Goal: Check status: Check status

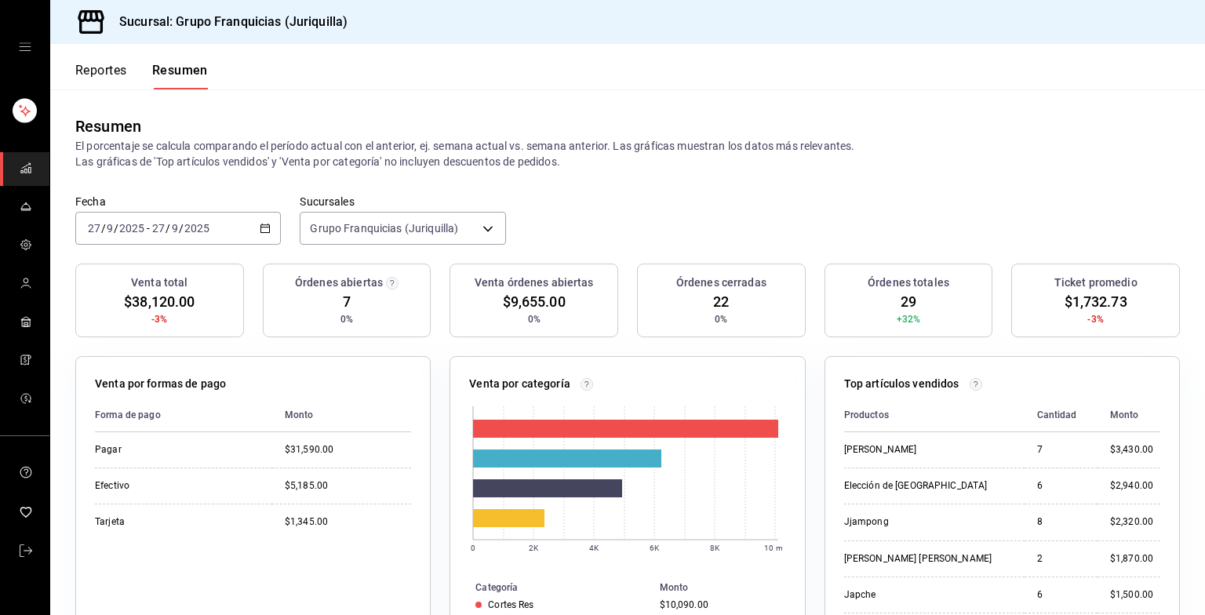
click at [255, 210] on div "Fecha [DATE] [DATE] - [DATE] [DATE]" at bounding box center [178, 220] width 206 height 50
click at [245, 215] on div "[DATE] [DATE] - [DATE] [DATE]" at bounding box center [178, 228] width 206 height 33
click at [113, 267] on span "Hoy" at bounding box center [150, 275] width 122 height 16
click at [208, 220] on div "[DATE] [DATE] - [DATE] [DATE]" at bounding box center [178, 228] width 206 height 33
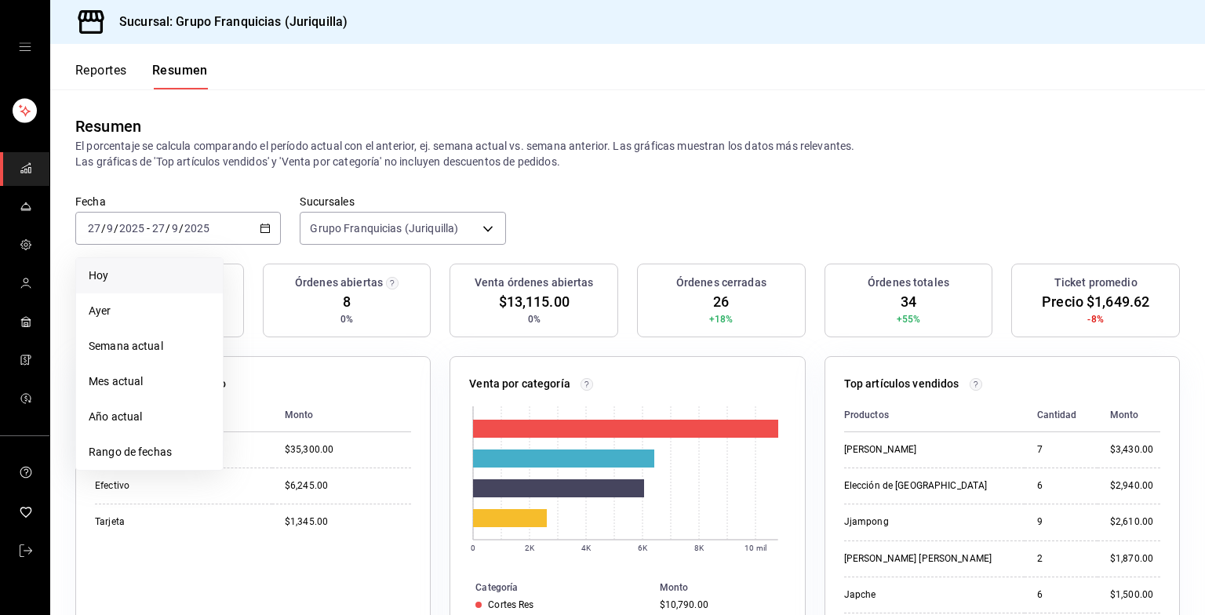
click at [129, 264] on li "Hoy" at bounding box center [149, 275] width 147 height 35
click at [107, 69] on font "Reportes" at bounding box center [101, 71] width 52 height 16
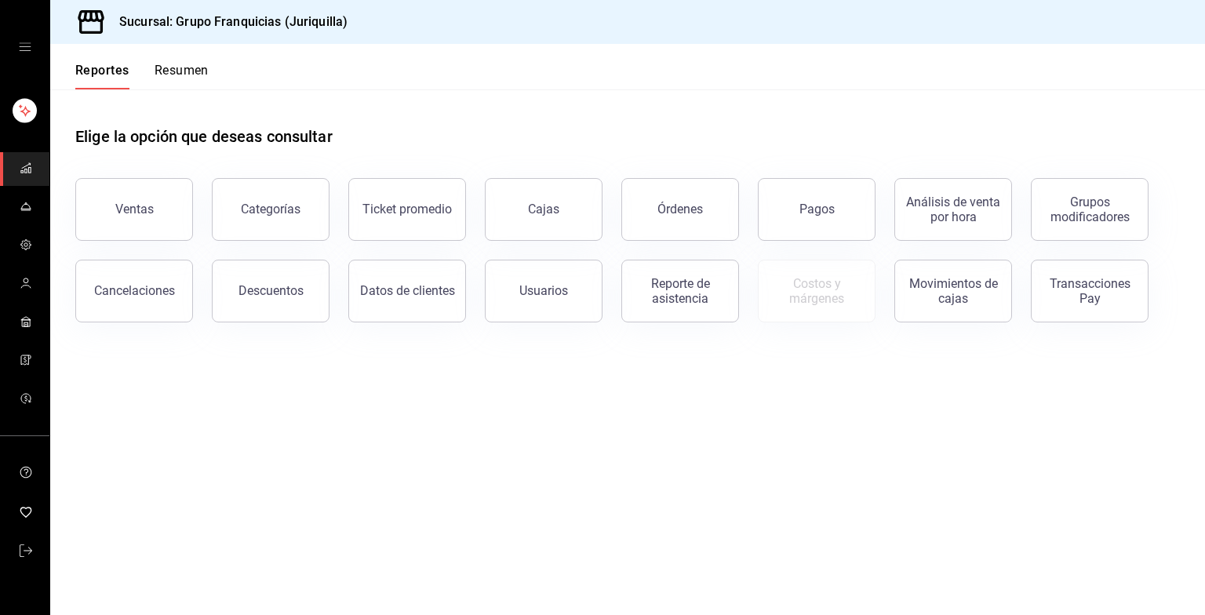
click at [161, 66] on font "Resumen" at bounding box center [182, 71] width 54 height 16
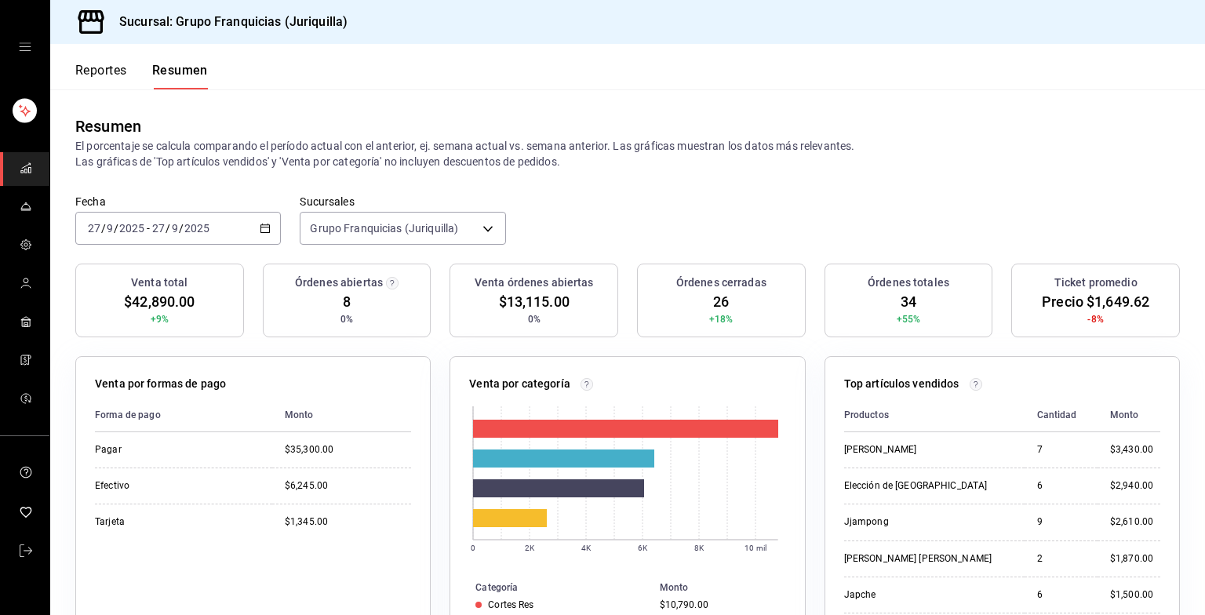
click at [253, 225] on div "[DATE] [DATE] - [DATE] [DATE]" at bounding box center [178, 228] width 206 height 33
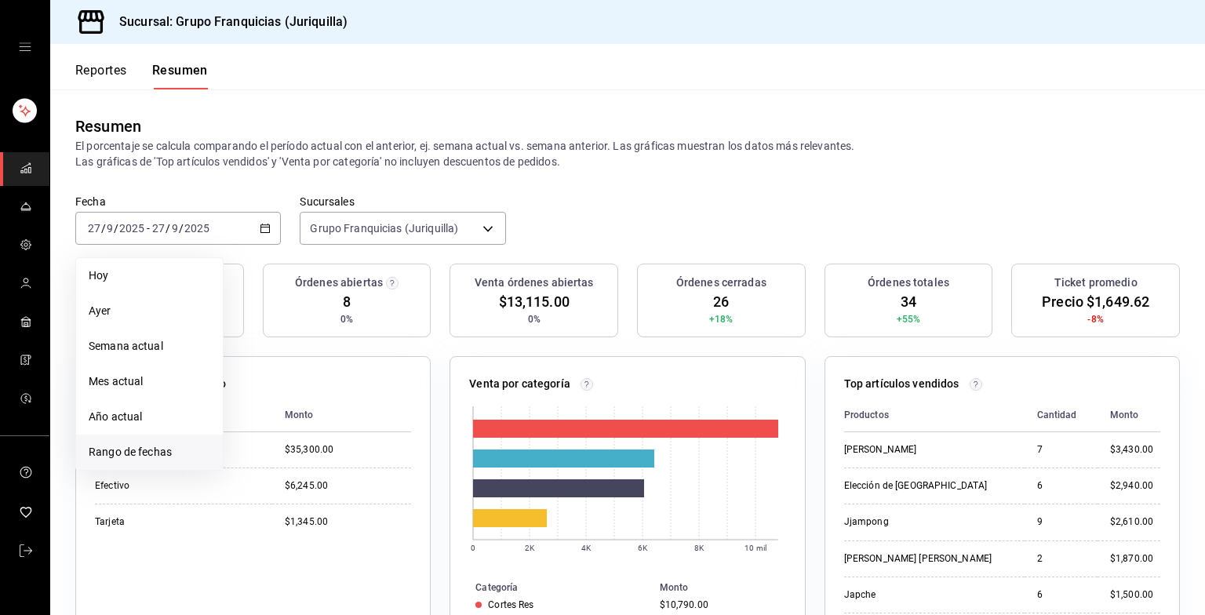
click at [144, 458] on span "Rango de fechas" at bounding box center [150, 452] width 122 height 16
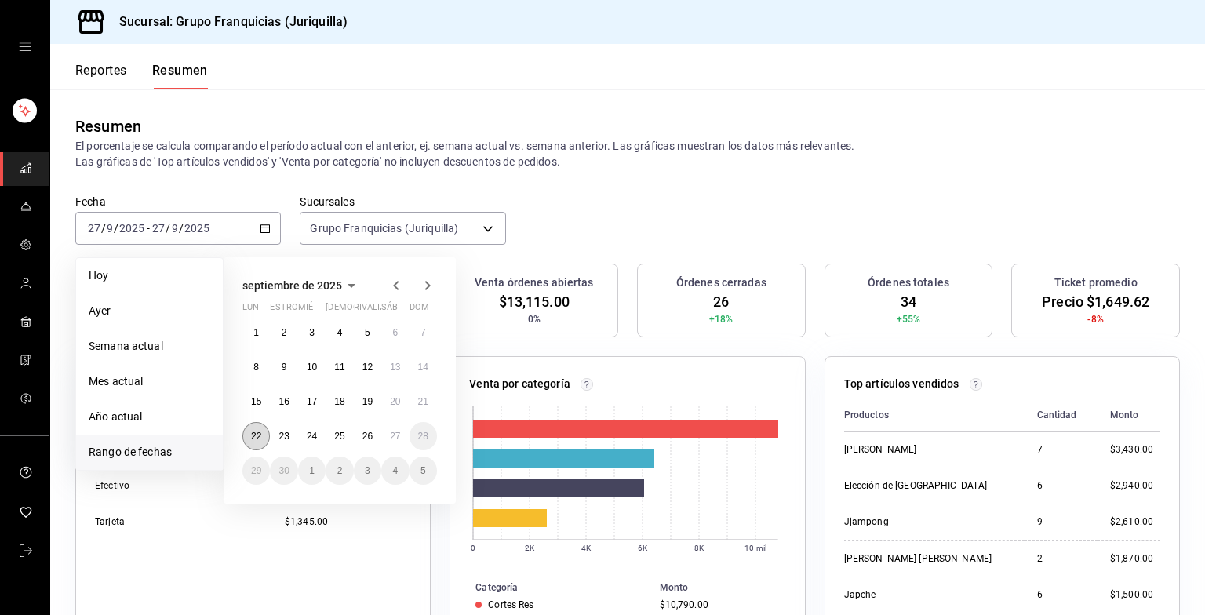
click at [252, 427] on button "22" at bounding box center [255, 436] width 27 height 28
click at [389, 442] on button "27" at bounding box center [394, 436] width 27 height 28
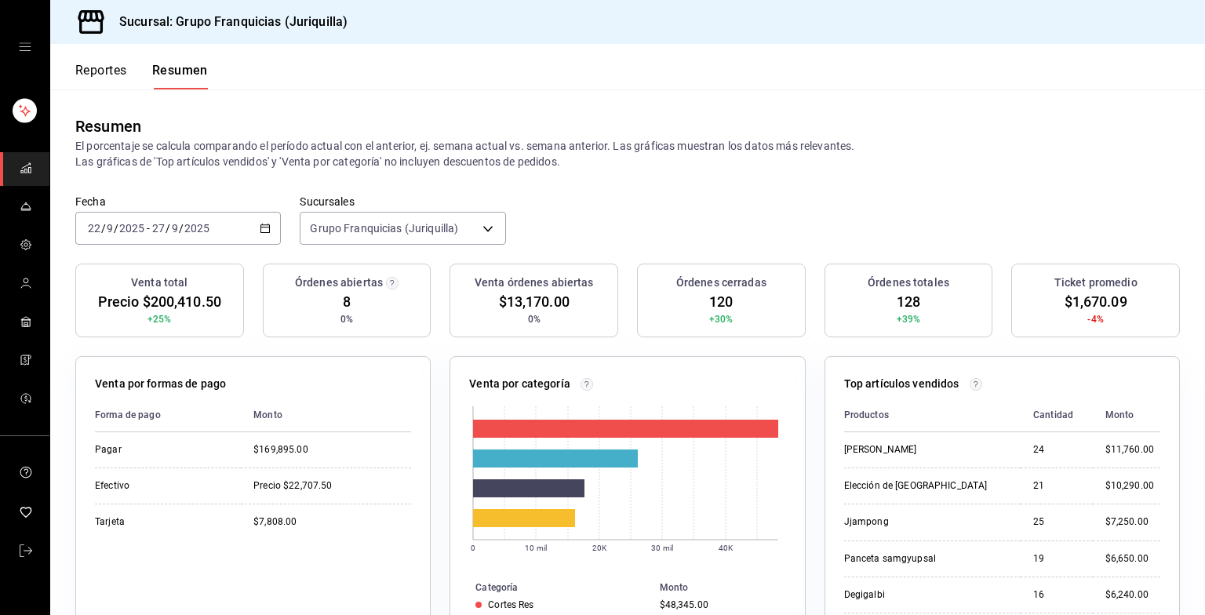
click at [270, 228] on div "[DATE] [DATE] - [DATE] [DATE]" at bounding box center [178, 228] width 206 height 33
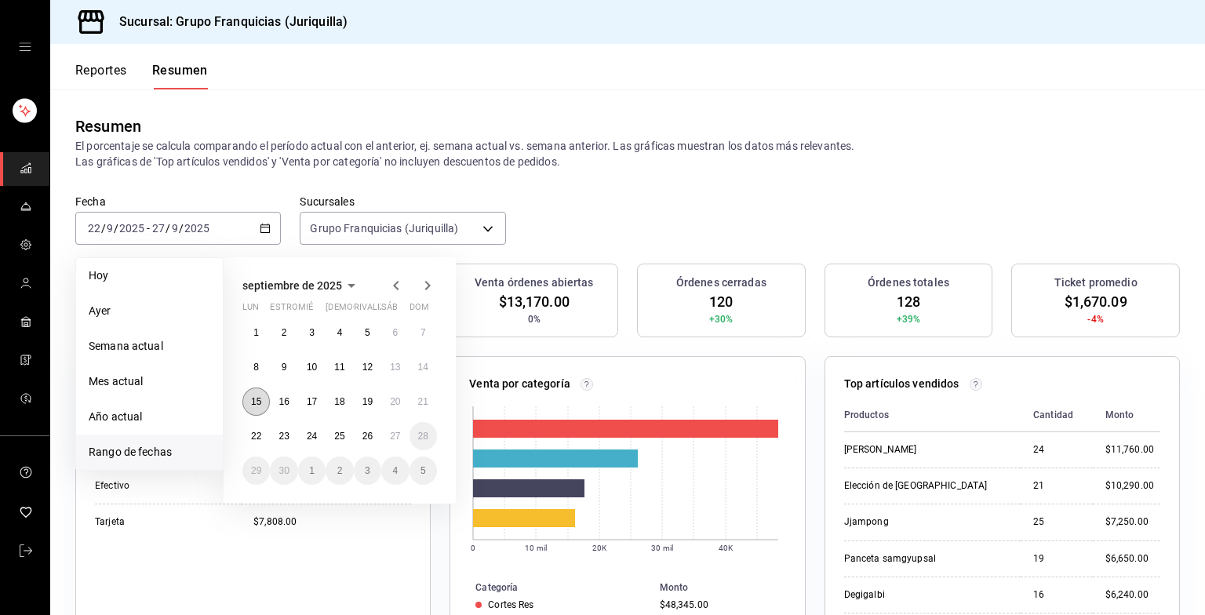
click at [257, 408] on button "15" at bounding box center [255, 401] width 27 height 28
click at [417, 403] on button "21" at bounding box center [422, 401] width 27 height 28
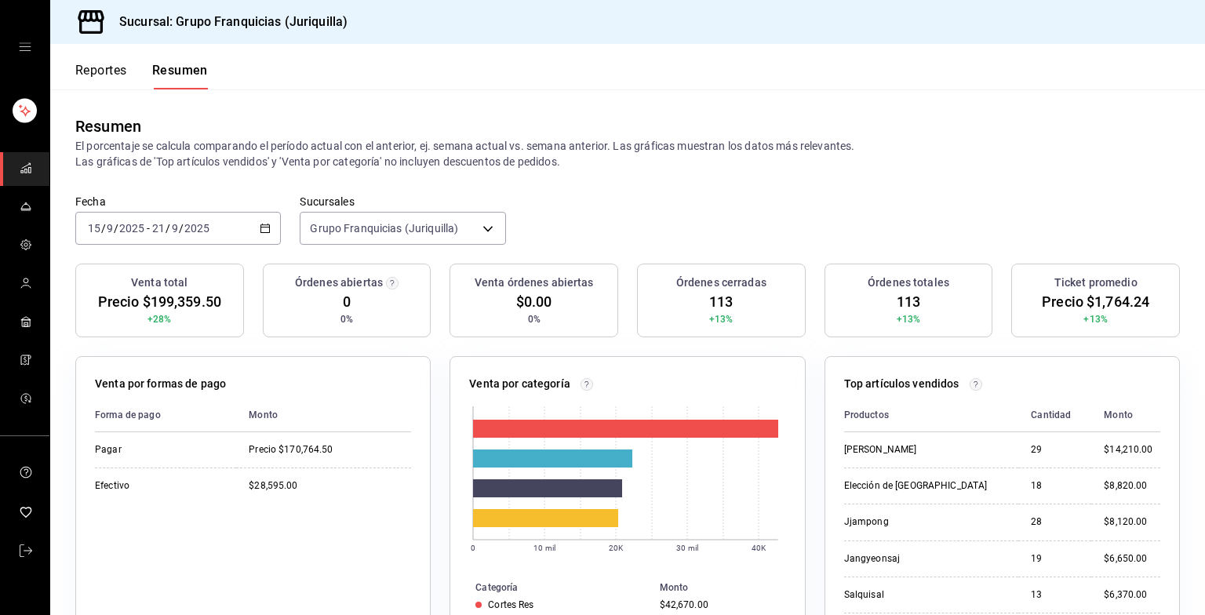
click at [260, 231] on icon "button" at bounding box center [265, 228] width 11 height 11
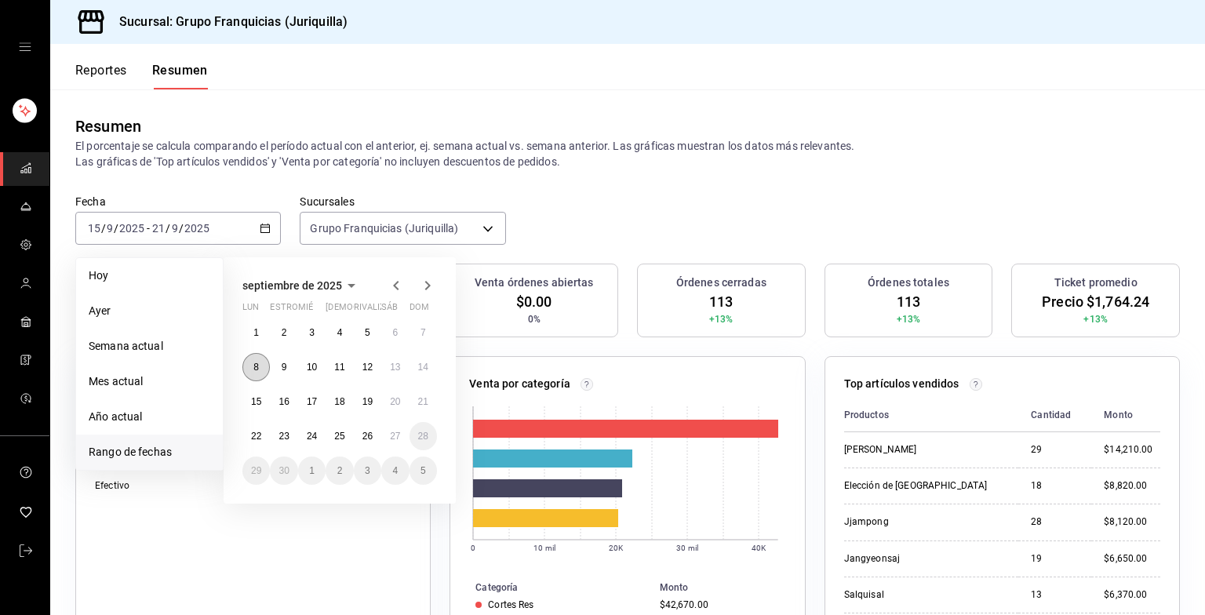
click at [257, 369] on abbr "8" at bounding box center [255, 367] width 5 height 11
click at [419, 368] on abbr "14" at bounding box center [423, 367] width 10 height 11
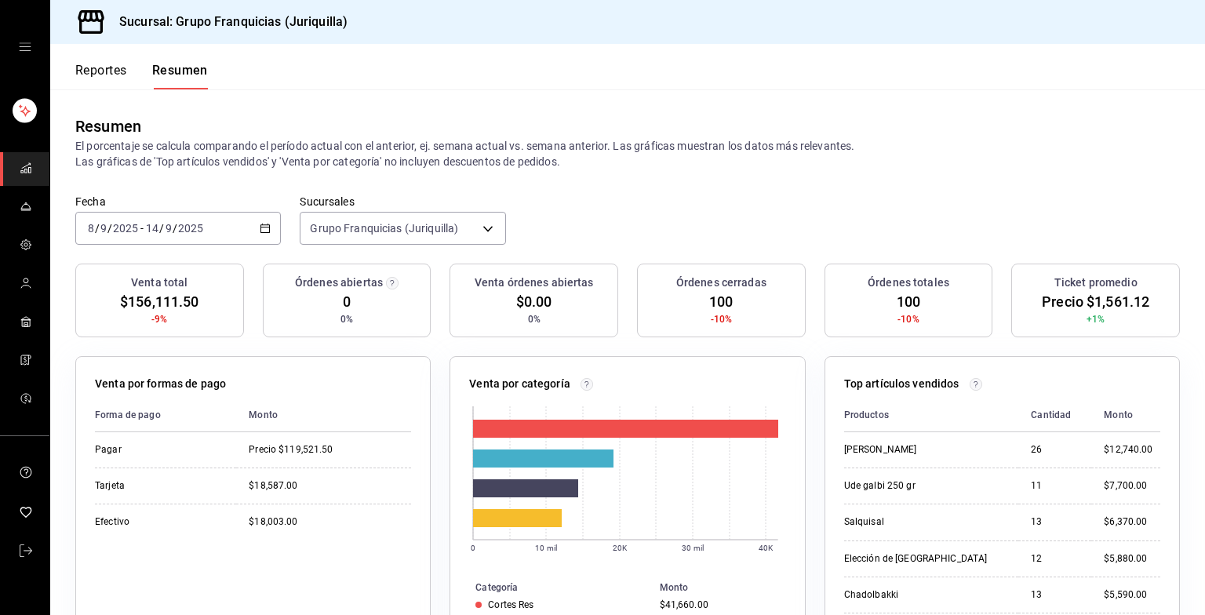
click at [254, 220] on div "[DATE] [DATE] - [DATE] [DATE]" at bounding box center [178, 228] width 206 height 33
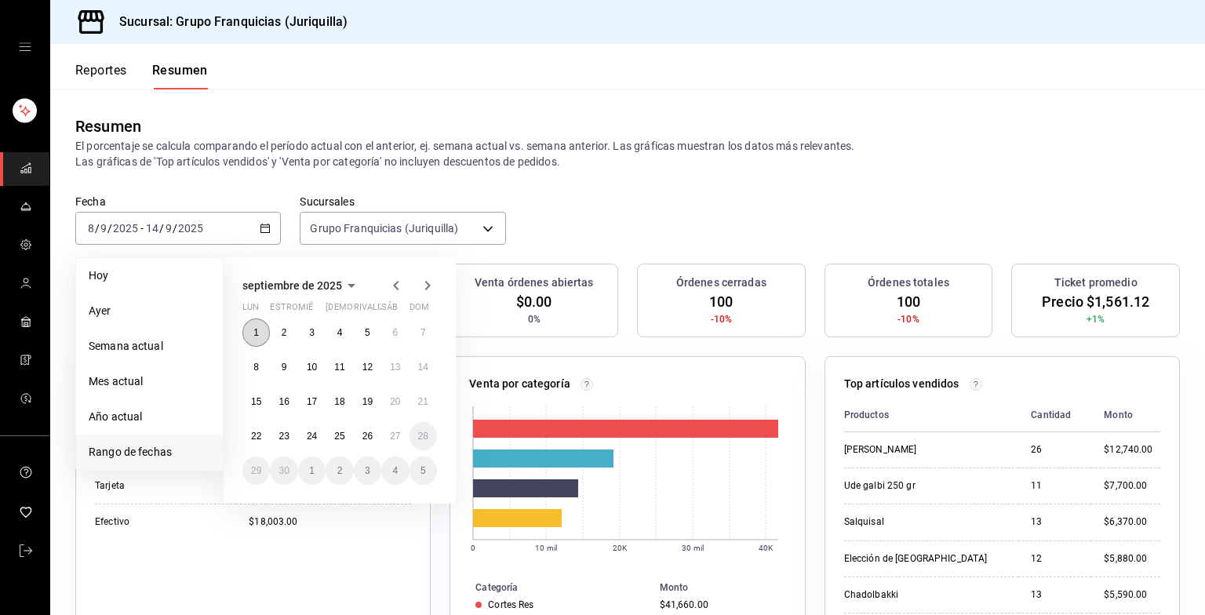
click at [259, 344] on button "1" at bounding box center [255, 332] width 27 height 28
click at [427, 334] on button "7" at bounding box center [422, 332] width 27 height 28
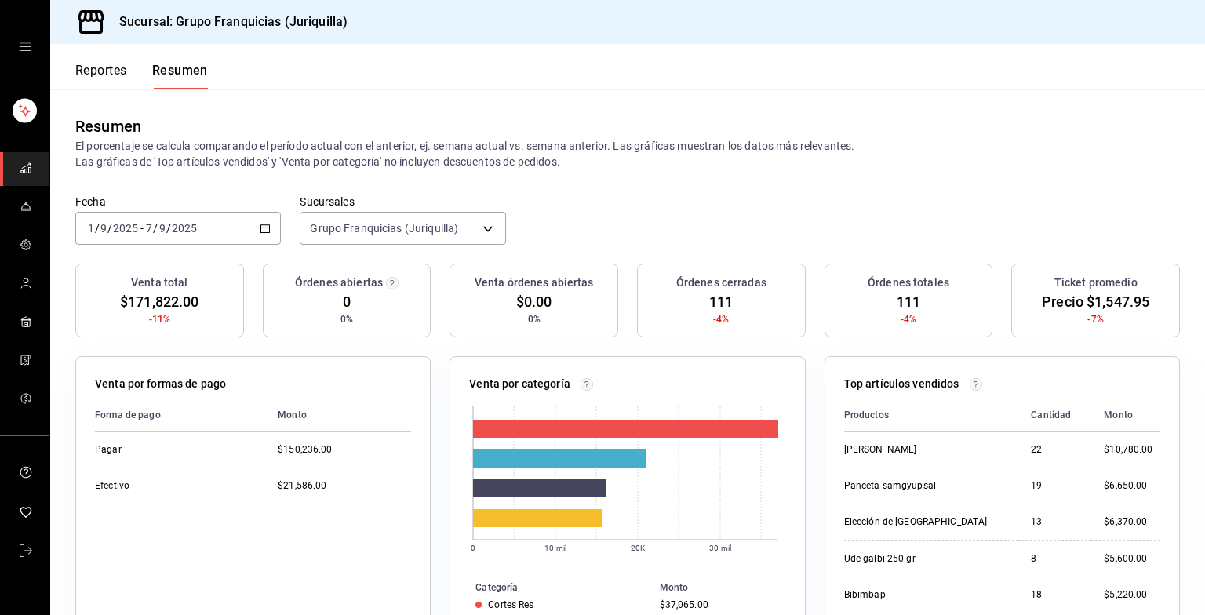
click at [254, 223] on div "[DATE] [DATE] - [DATE] [DATE]" at bounding box center [178, 228] width 206 height 33
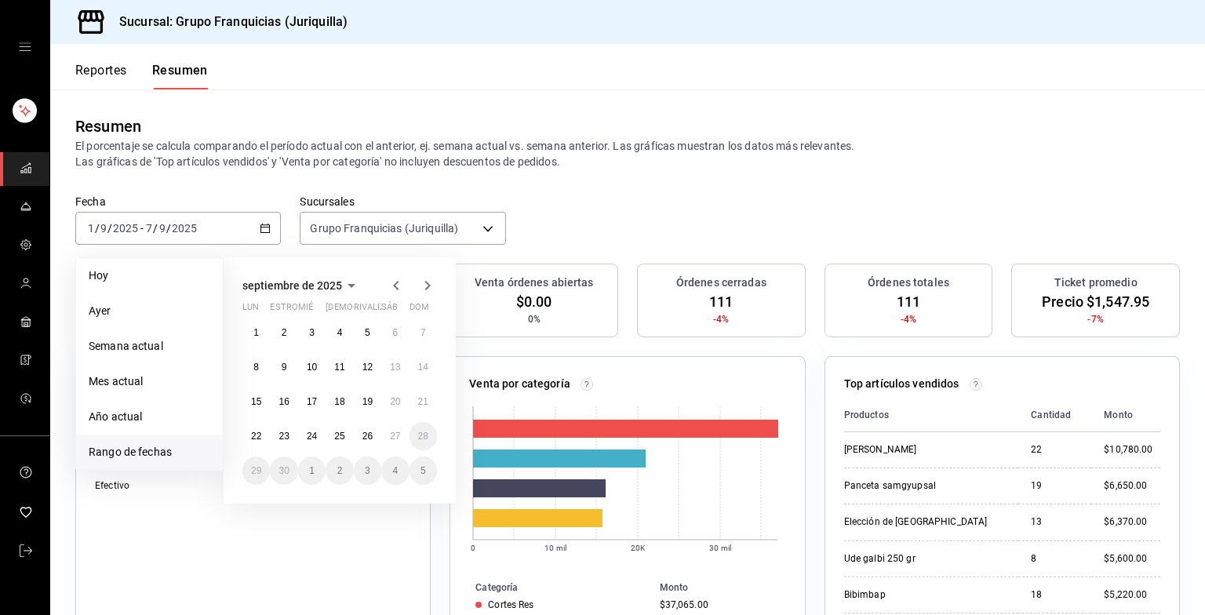
click at [389, 286] on icon "button" at bounding box center [396, 285] width 19 height 19
click at [253, 470] on abbr "25" at bounding box center [256, 470] width 10 height 11
click at [425, 469] on abbr "31" at bounding box center [423, 470] width 10 height 11
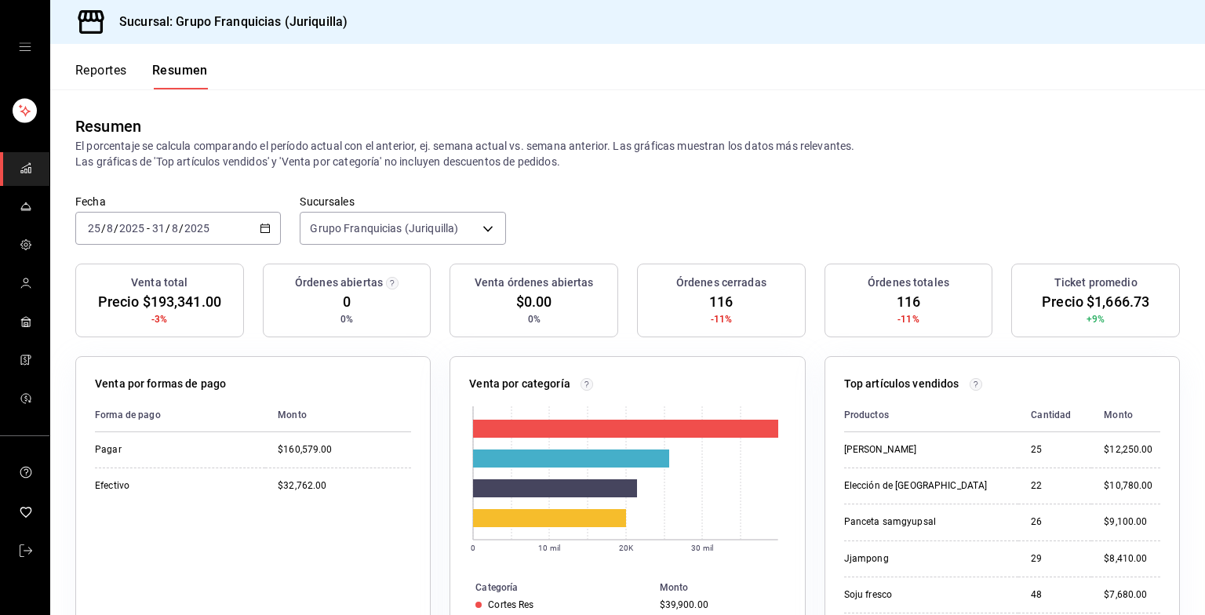
click at [270, 231] on div "[DATE] [DATE] - [DATE] [DATE]" at bounding box center [178, 228] width 206 height 33
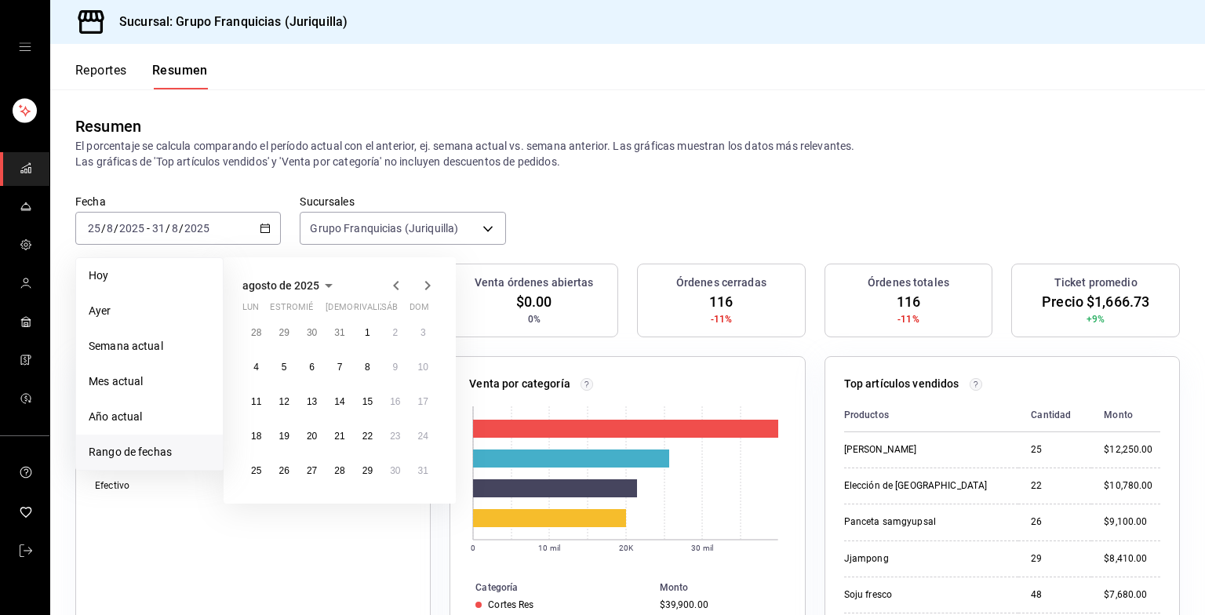
click at [249, 420] on div "28 29 30 31 1 2 3 4 5 6 7 8 9 10 11 12 13 14 15 16 17 18 19 20 21 22 23 24 25 2…" at bounding box center [339, 401] width 195 height 166
click at [249, 425] on button "18" at bounding box center [255, 436] width 27 height 28
click at [416, 435] on button "24" at bounding box center [422, 436] width 27 height 28
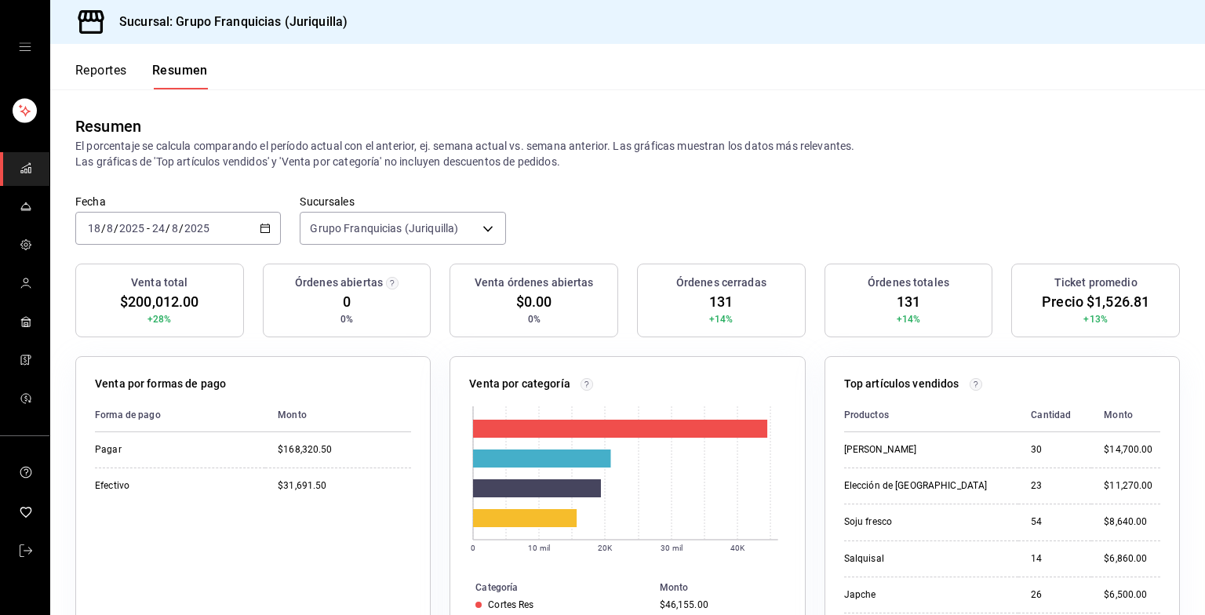
click at [231, 227] on div "[DATE] [DATE] - [DATE] [DATE]" at bounding box center [178, 228] width 206 height 33
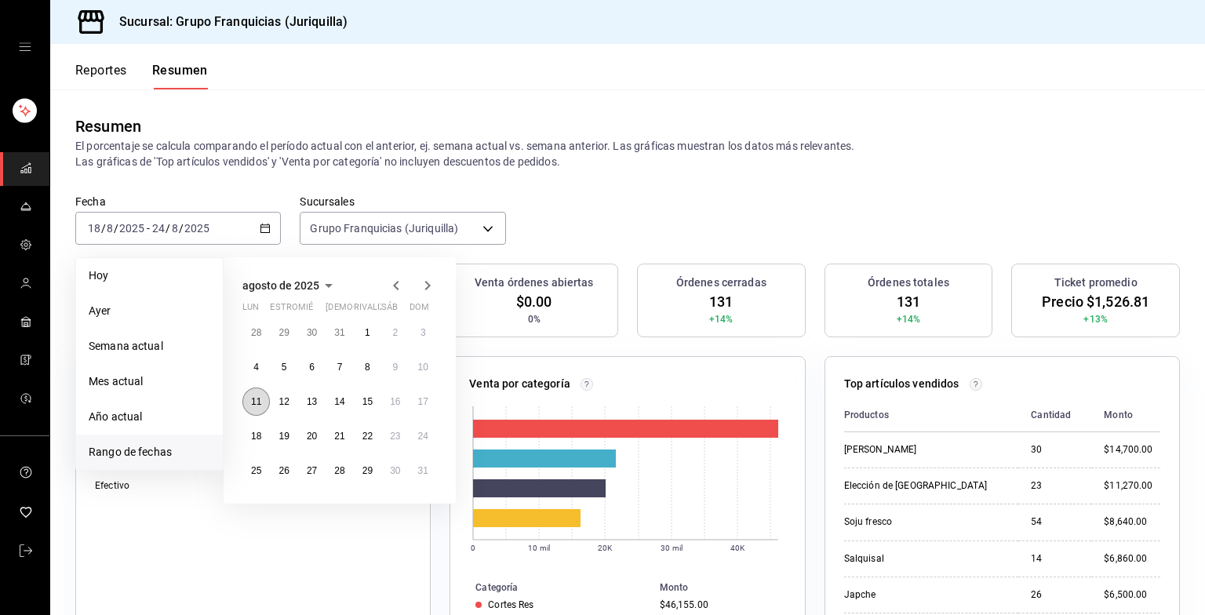
click at [251, 390] on button "11" at bounding box center [255, 401] width 27 height 28
click at [432, 400] on button "17" at bounding box center [422, 401] width 27 height 28
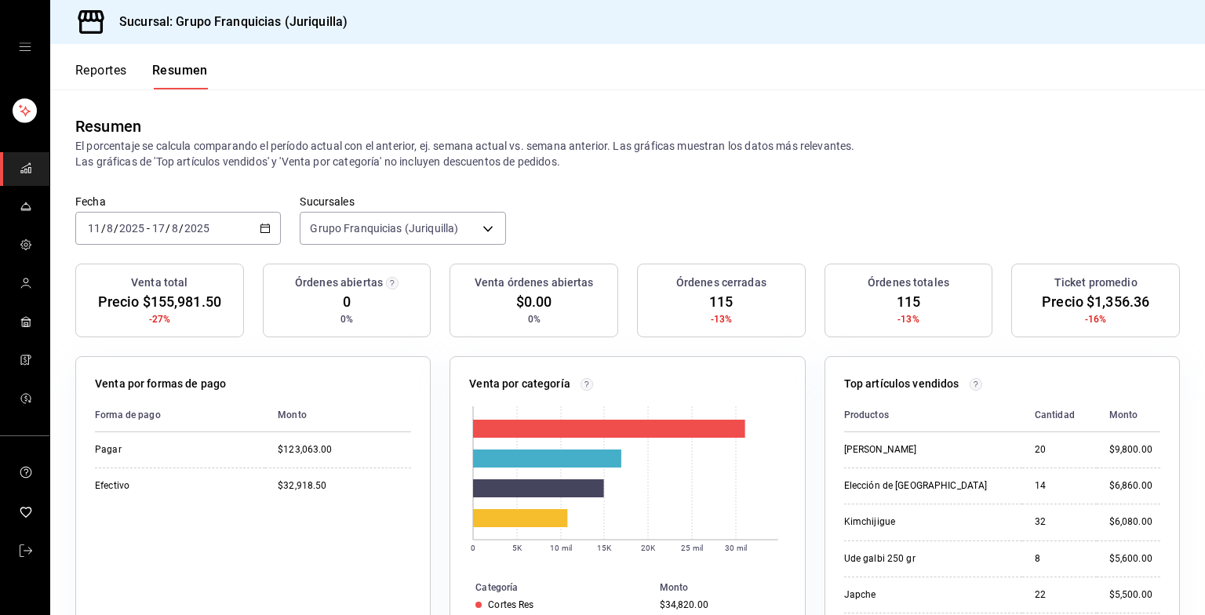
click at [222, 232] on div "[DATE] [DATE] - [DATE] [DATE]" at bounding box center [178, 228] width 206 height 33
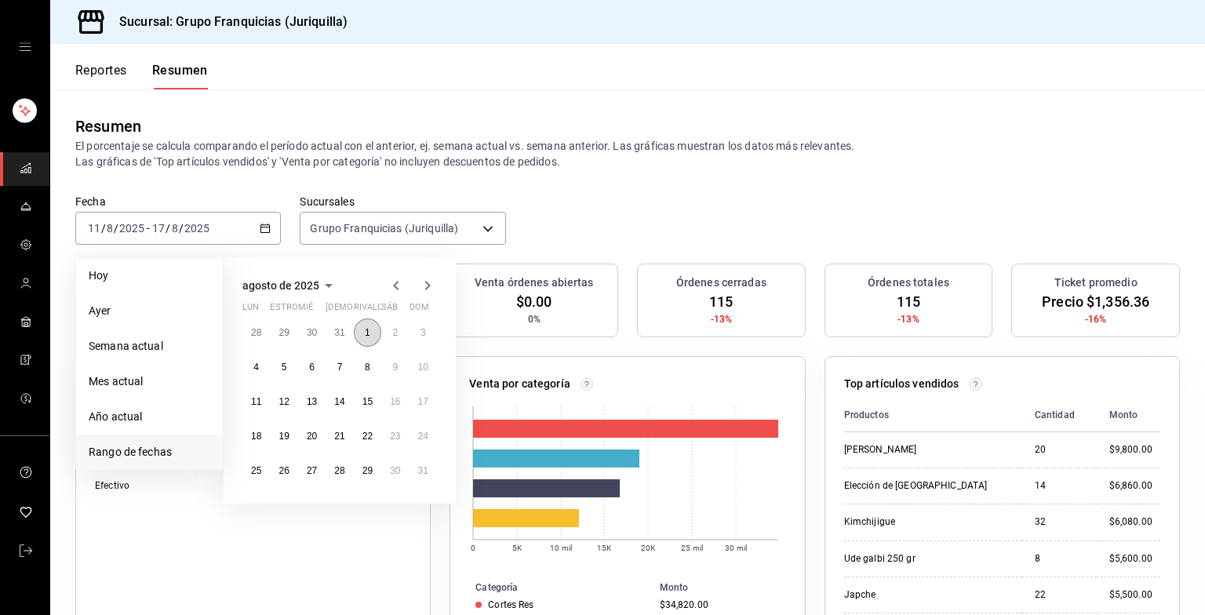
click at [373, 338] on button "1" at bounding box center [367, 332] width 27 height 28
click at [425, 468] on abbr "31" at bounding box center [423, 470] width 10 height 11
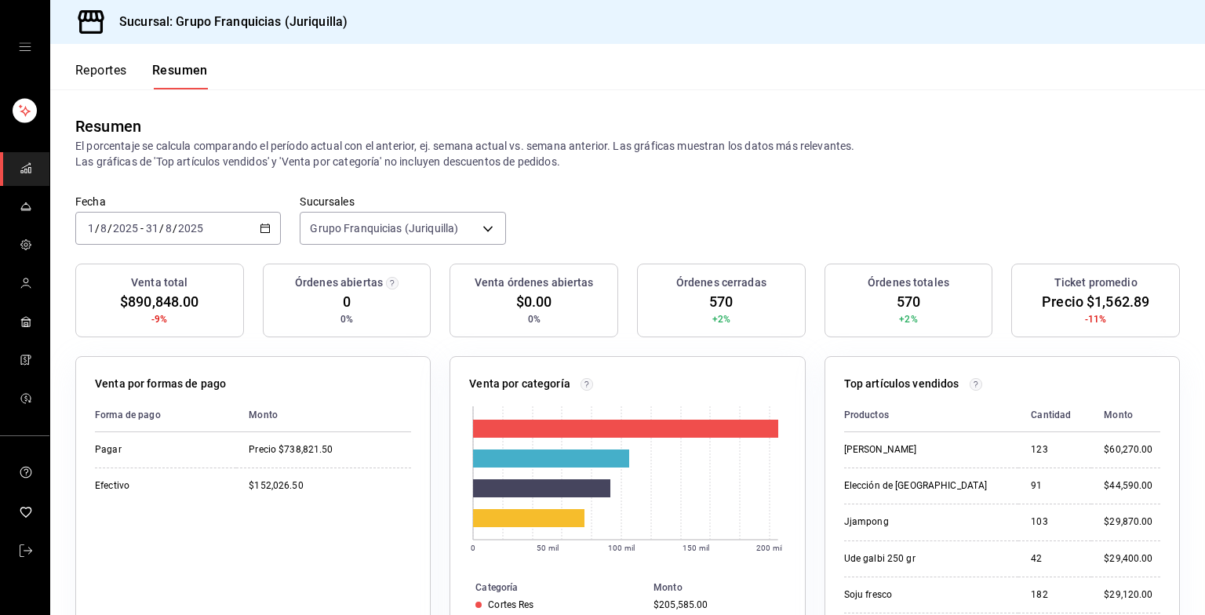
click at [235, 231] on div "[DATE] [DATE] - [DATE] [DATE]" at bounding box center [178, 228] width 206 height 33
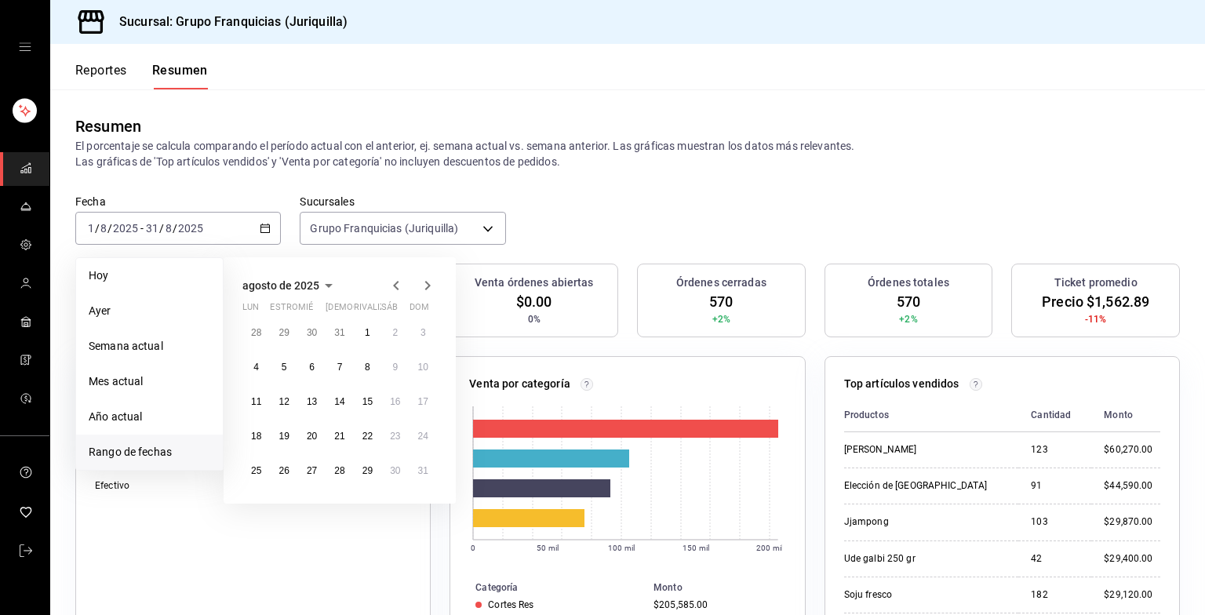
click at [427, 280] on icon "button" at bounding box center [427, 285] width 19 height 19
click at [245, 334] on button "1" at bounding box center [255, 332] width 27 height 28
click at [402, 446] on button "27" at bounding box center [394, 436] width 27 height 28
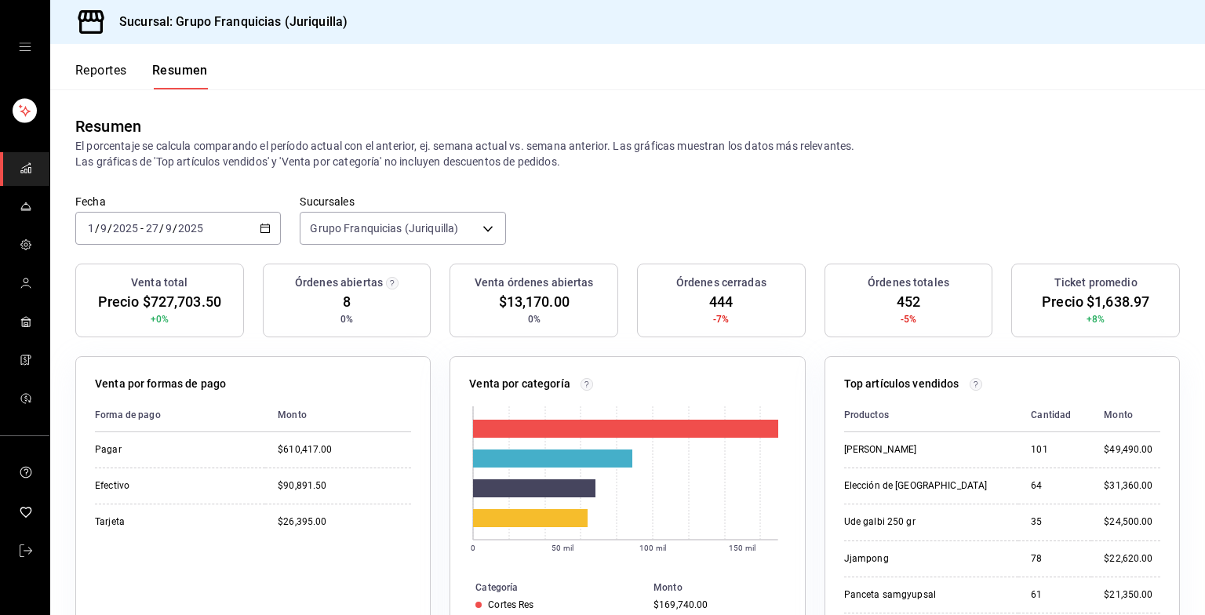
click at [829, 55] on header "Reportes Resumen" at bounding box center [627, 66] width 1155 height 45
click at [254, 222] on div "[DATE] [DATE] - [DATE] [DATE]" at bounding box center [178, 228] width 206 height 33
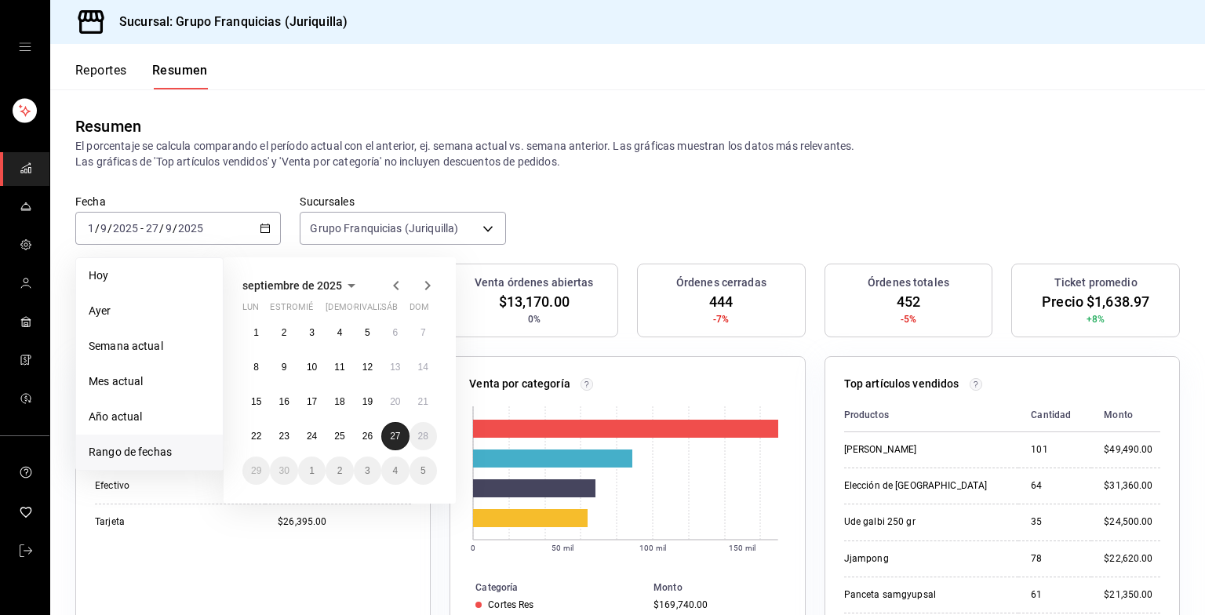
click at [396, 440] on abbr "27" at bounding box center [395, 436] width 10 height 11
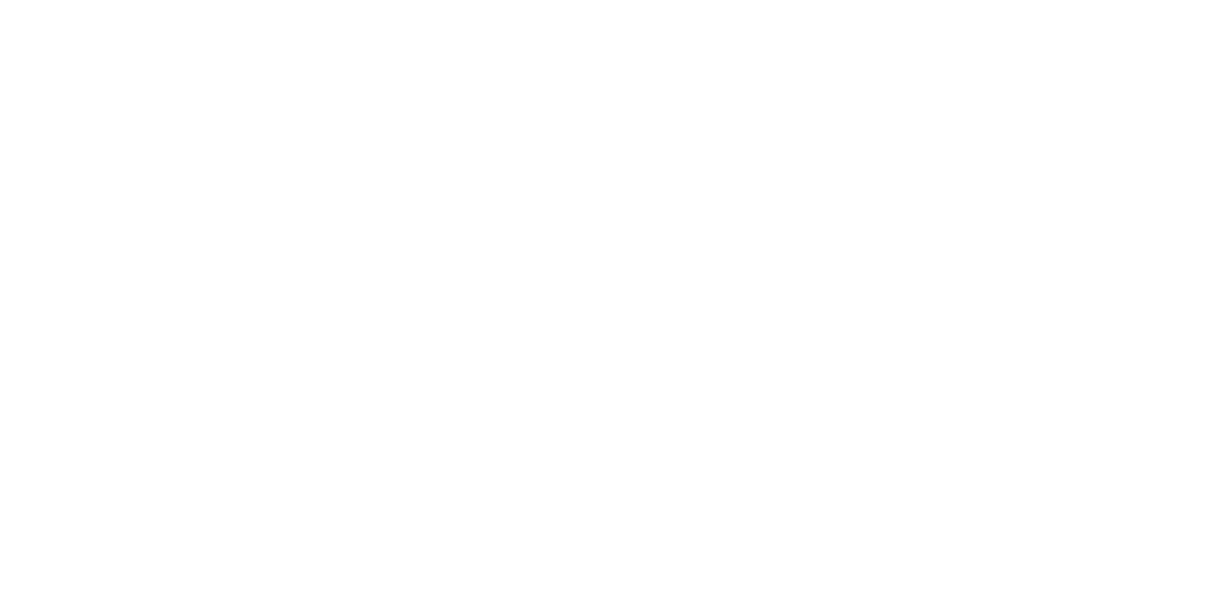
click at [210, 6] on html at bounding box center [602, 3] width 1205 height 6
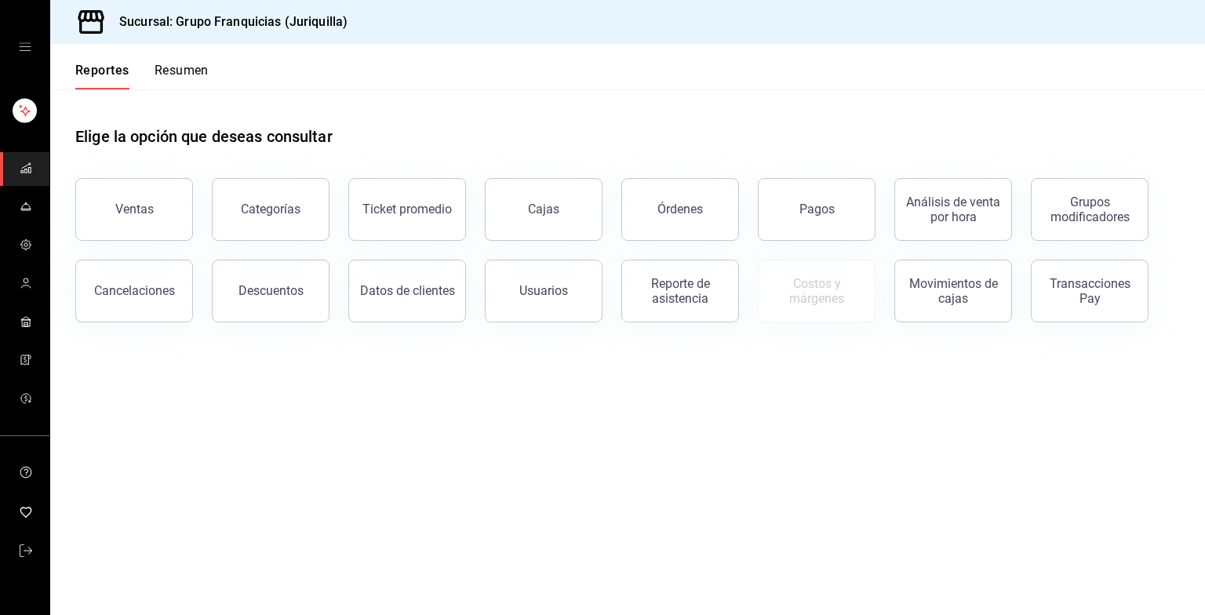
click at [198, 70] on button "Resumen" at bounding box center [182, 76] width 54 height 27
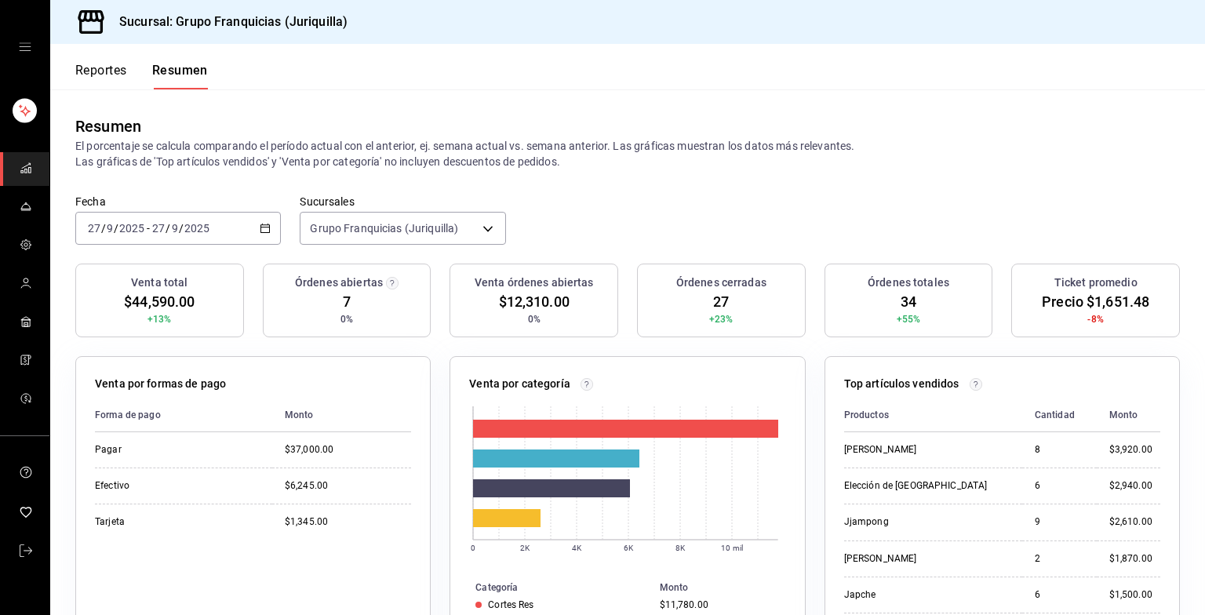
click at [256, 235] on div "[DATE] [DATE] - [DATE] [DATE]" at bounding box center [178, 228] width 206 height 33
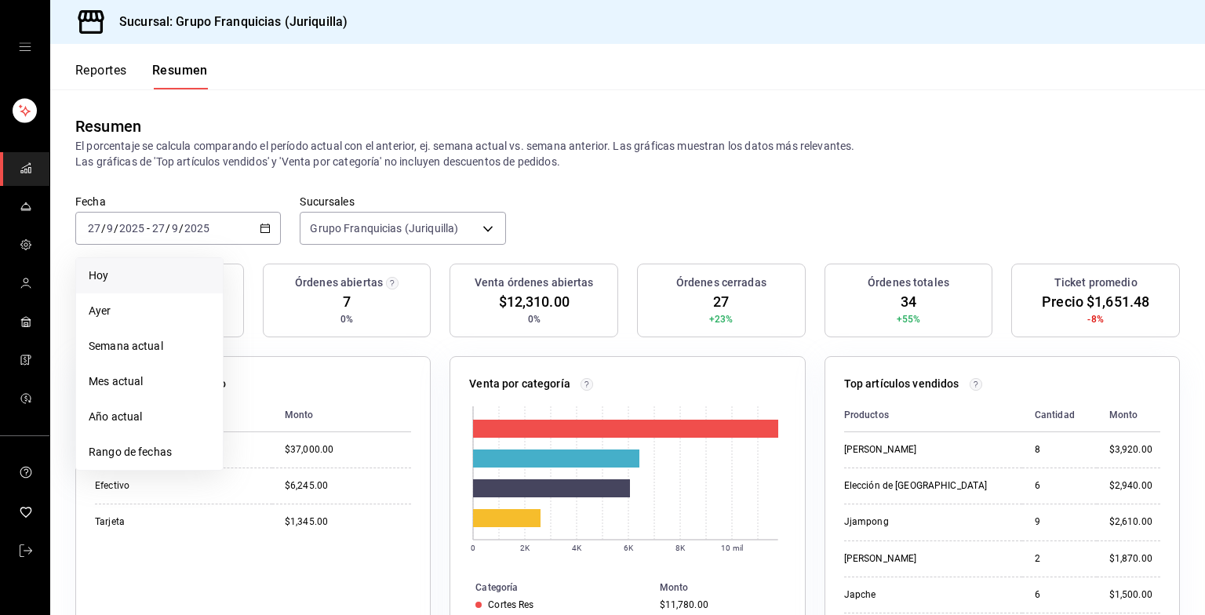
click at [118, 276] on span "Hoy" at bounding box center [150, 275] width 122 height 16
